Goal: Transaction & Acquisition: Purchase product/service

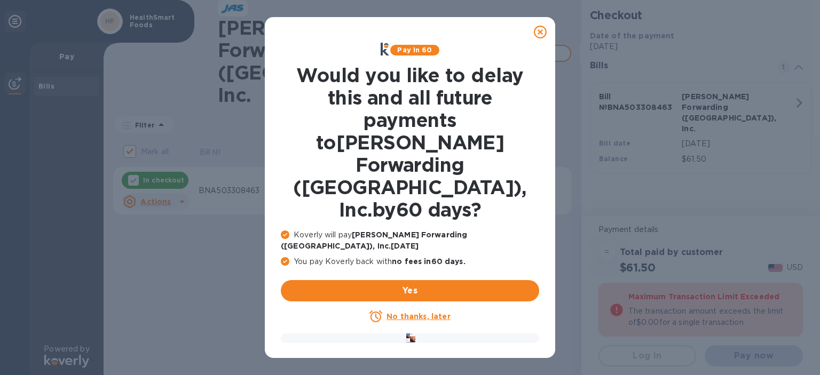
click at [540, 31] on icon at bounding box center [540, 32] width 13 height 13
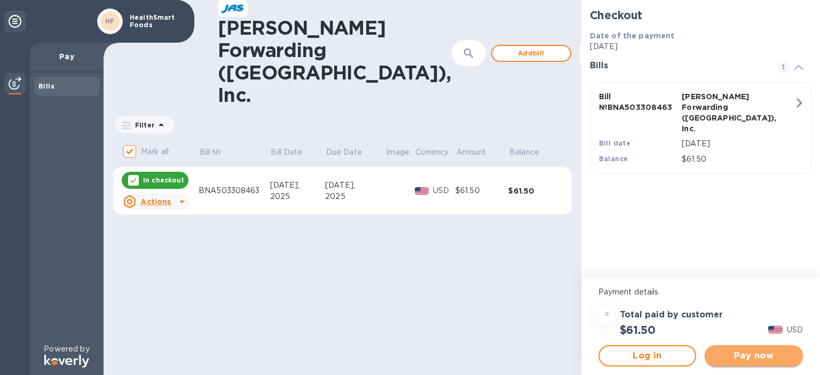
click at [754, 357] on span "Pay now" at bounding box center [753, 356] width 81 height 13
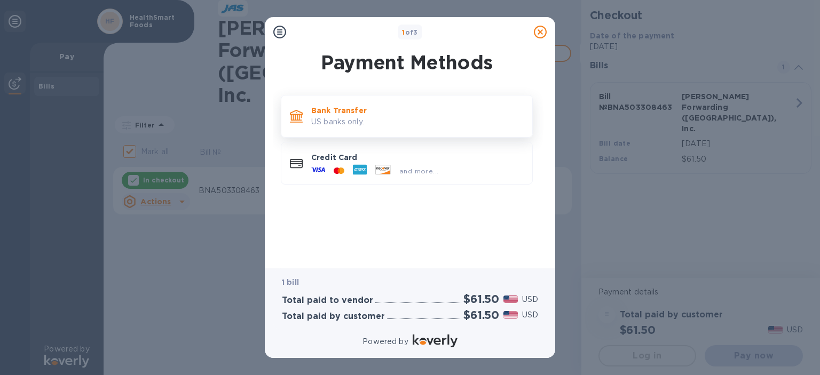
click at [419, 106] on p "Bank Transfer" at bounding box center [417, 110] width 212 height 11
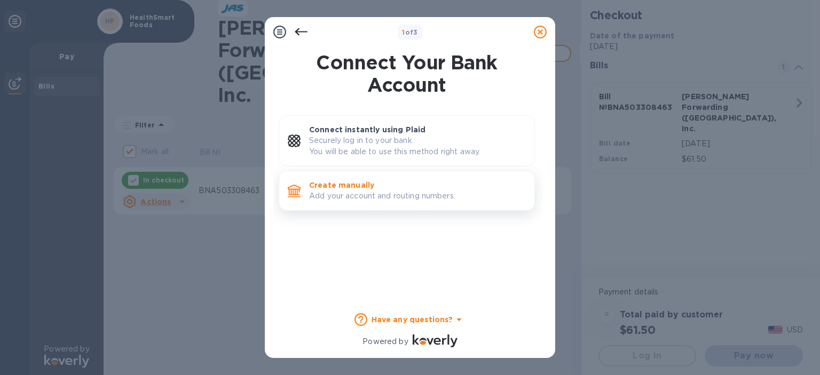
click at [418, 188] on p "Create manually" at bounding box center [417, 185] width 217 height 11
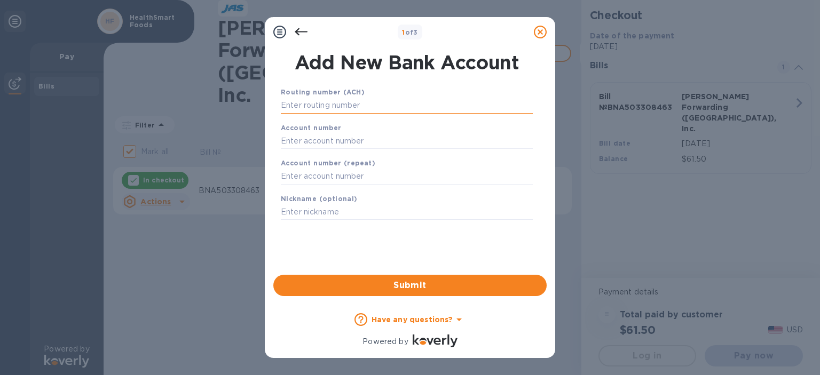
click at [406, 106] on input "text" at bounding box center [407, 106] width 252 height 16
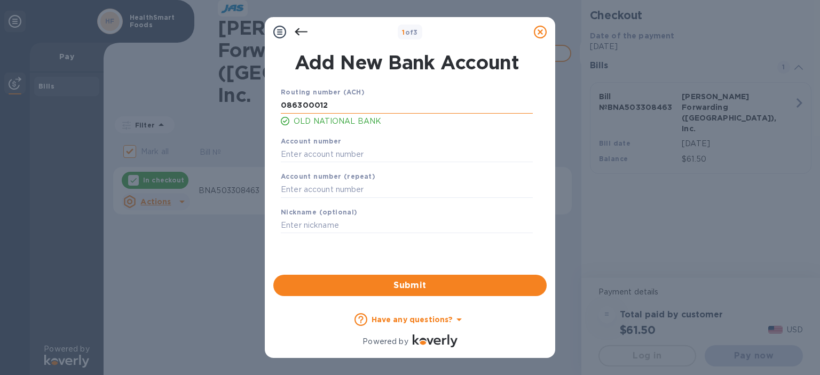
type input "086300012"
type input "133726934"
click at [297, 155] on input "133726934" at bounding box center [407, 154] width 252 height 16
click at [478, 288] on span "Submit" at bounding box center [410, 285] width 256 height 13
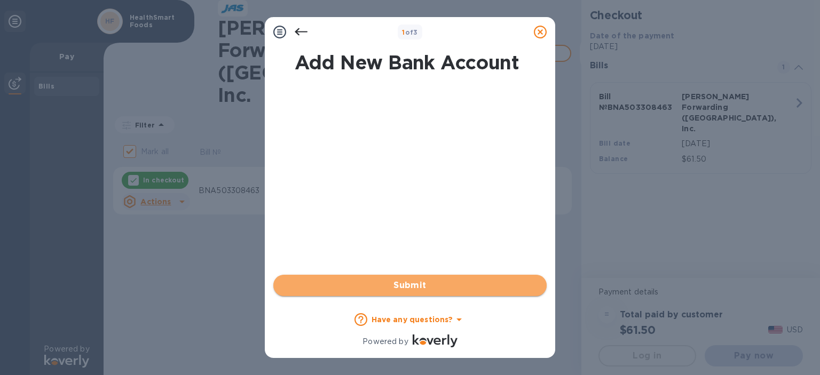
click at [467, 290] on span "Submit" at bounding box center [410, 285] width 256 height 13
